Goal: Task Accomplishment & Management: Complete application form

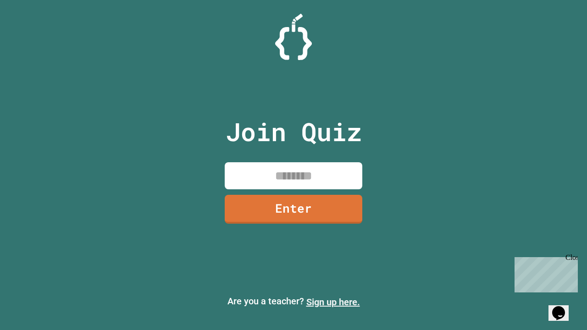
click at [333, 302] on link "Sign up here." at bounding box center [334, 302] width 54 height 11
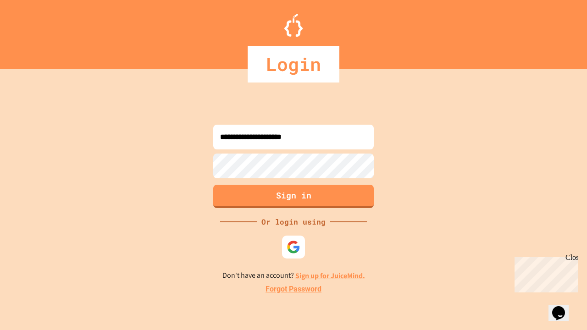
type input "**********"
